Goal: Use online tool/utility

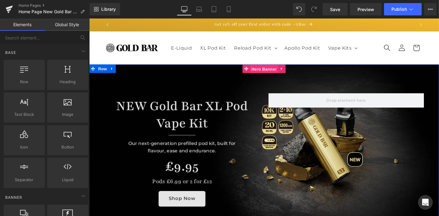
click at [268, 71] on span "Hero Banner" at bounding box center [275, 72] width 30 height 9
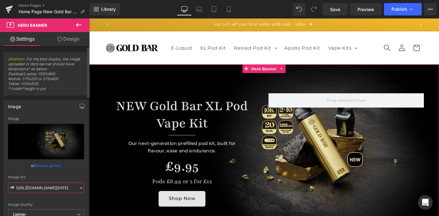
click at [53, 191] on input "https://ucarecdn.com/69126f08-ac1f-4c39-8172-604a541517d0/-/format/auto/-/previ…" at bounding box center [46, 188] width 76 height 11
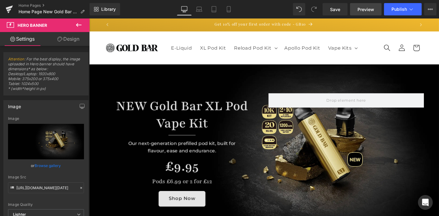
click at [361, 11] on span "Preview" at bounding box center [365, 9] width 17 height 6
